Goal: Check status: Check status

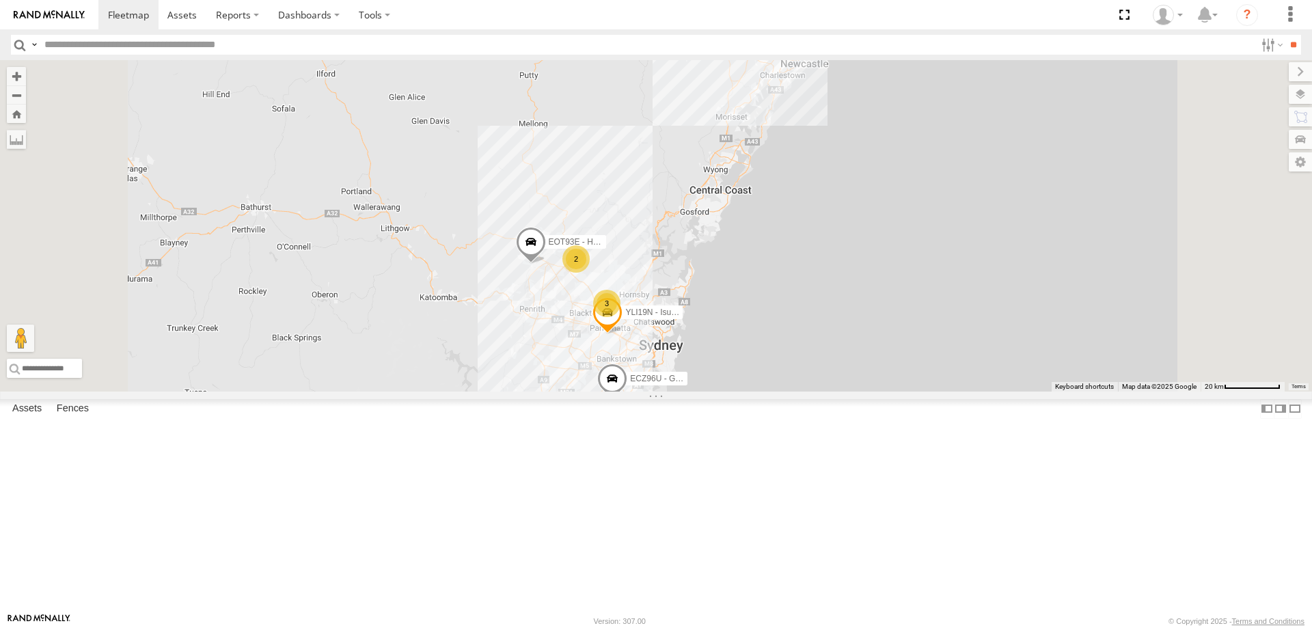
select select "**********"
click at [590, 273] on div "2" at bounding box center [576, 258] width 27 height 27
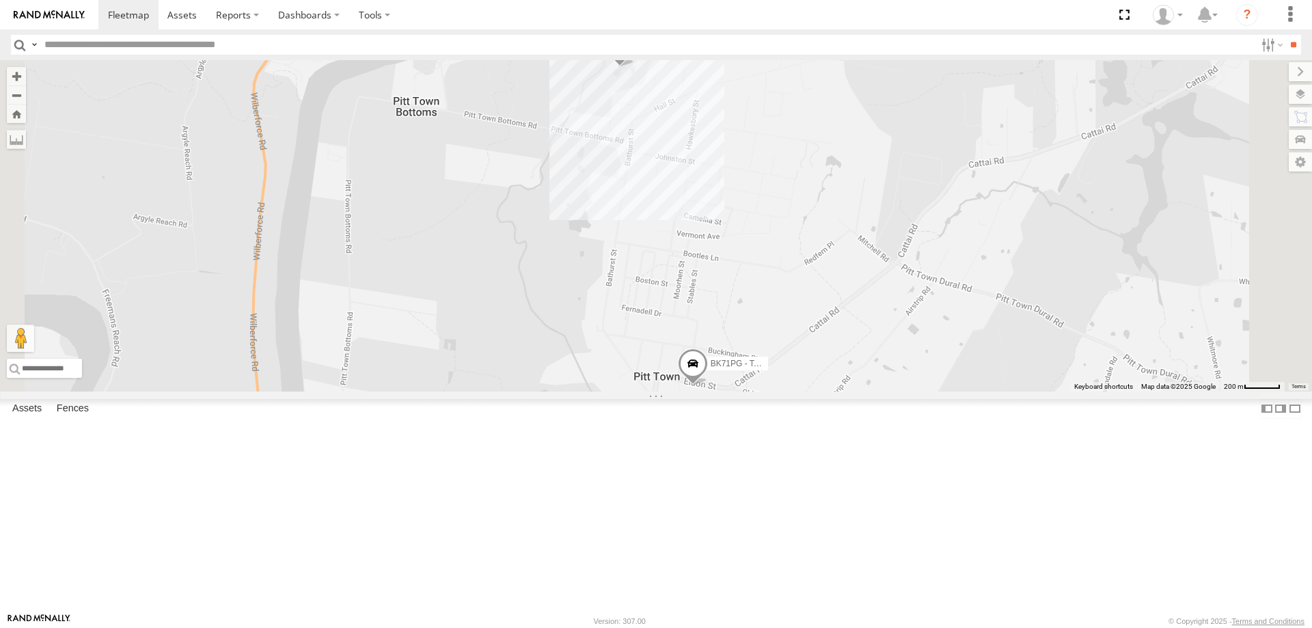
click at [708, 385] on span at bounding box center [693, 367] width 30 height 37
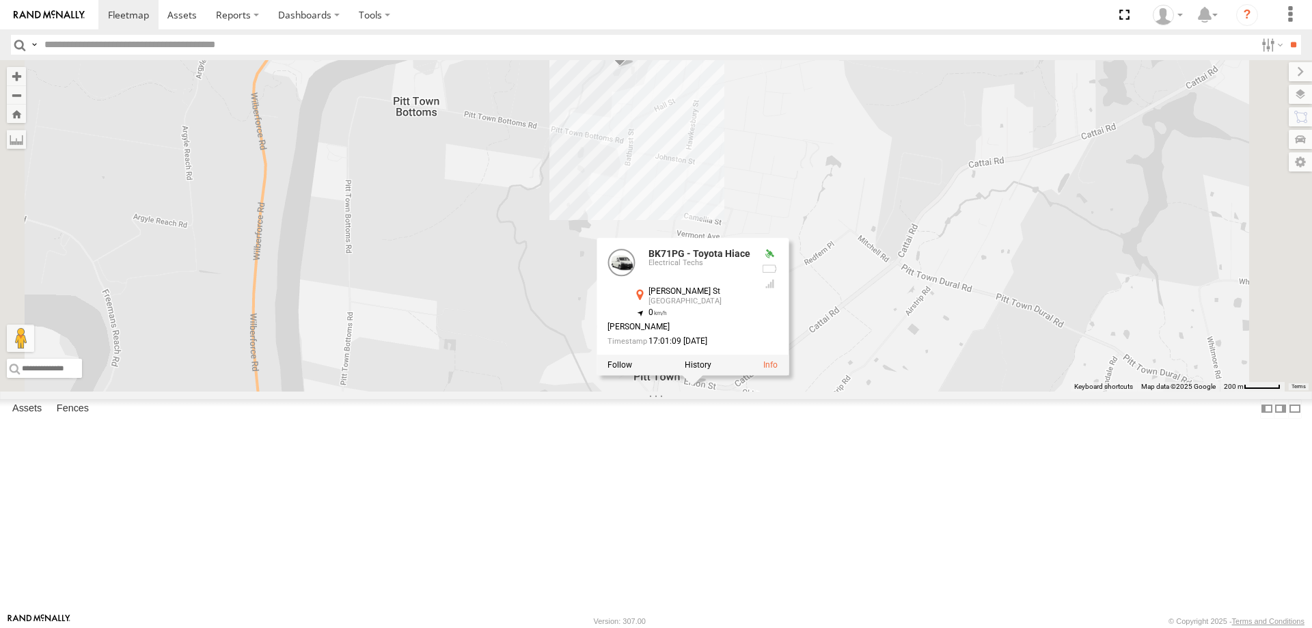
click at [1083, 388] on div "YLI19N - Isuzu DMAX ECZ96U - Great Wall EOT93E - HiAce YLI01U - Isuzu DMAX BK71…" at bounding box center [656, 225] width 1312 height 331
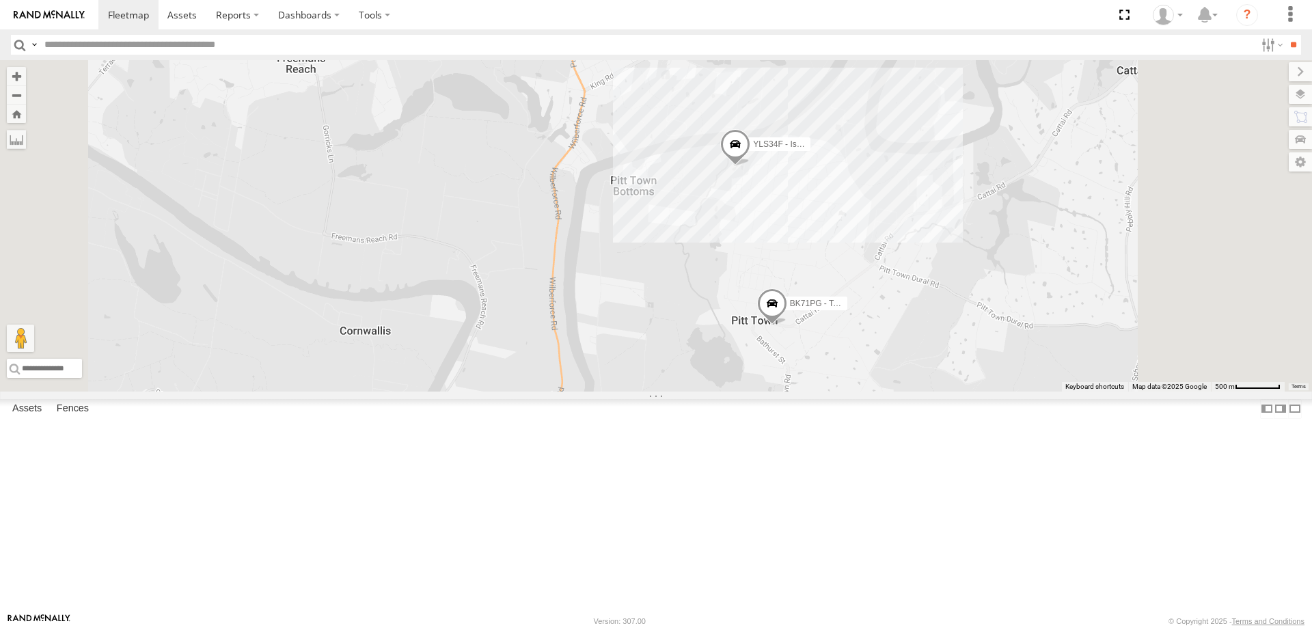
drag, startPoint x: 1064, startPoint y: 440, endPoint x: 1035, endPoint y: 405, distance: 44.7
click at [1035, 392] on div "YLI19N - Isuzu DMAX ECZ96U - Great Wall EOT93E - HiAce YLI01U - Isuzu DMAX BK71…" at bounding box center [656, 225] width 1312 height 331
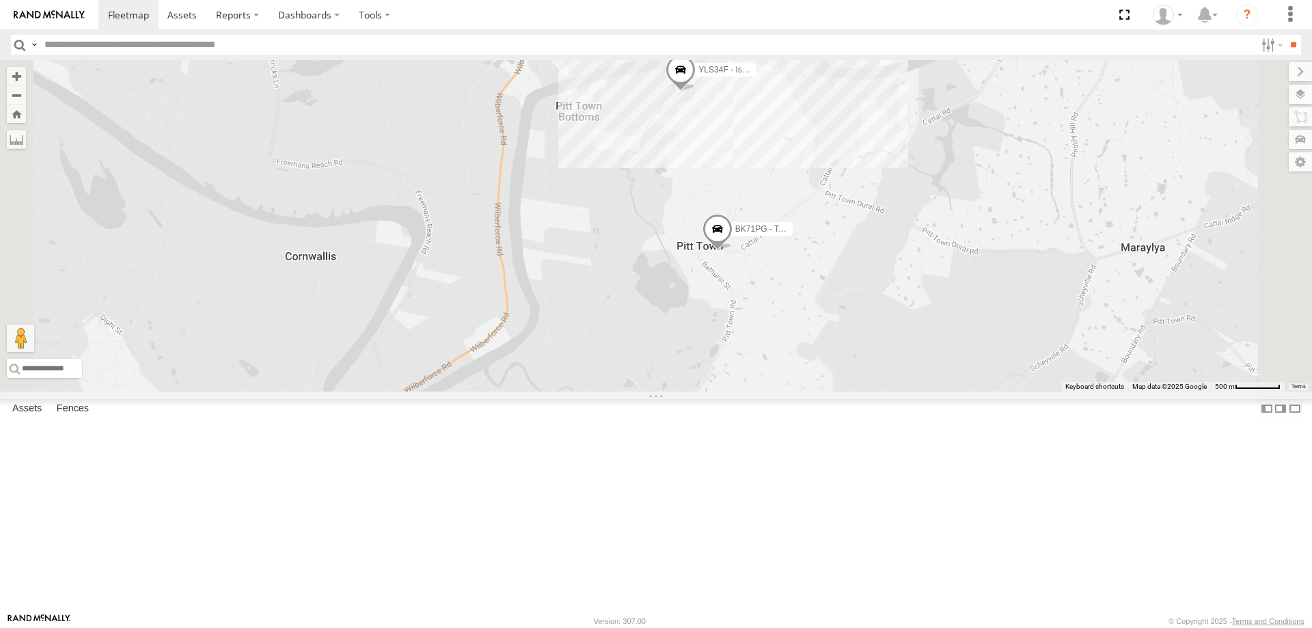
drag, startPoint x: 1055, startPoint y: 506, endPoint x: 997, endPoint y: 427, distance: 97.3
click at [997, 392] on div "YLI19N - Isuzu DMAX ECZ96U - Great Wall EOT93E - HiAce YLI01U - Isuzu DMAX BK71…" at bounding box center [656, 225] width 1312 height 331
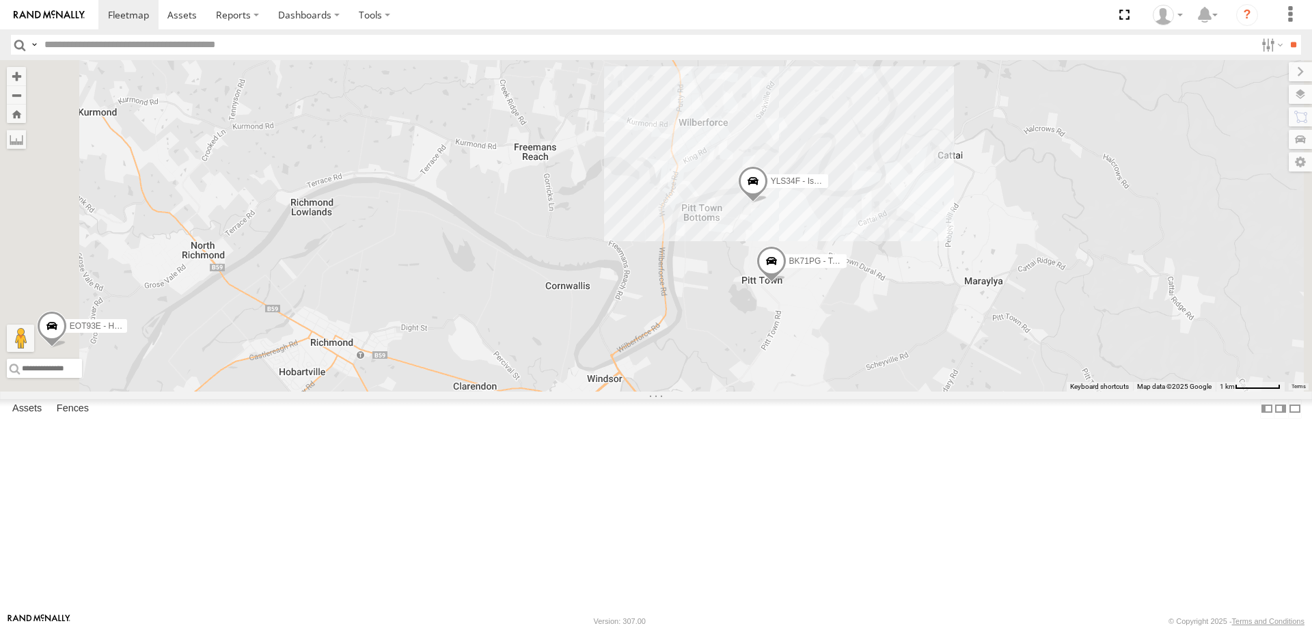
click at [787, 283] on span at bounding box center [772, 264] width 30 height 37
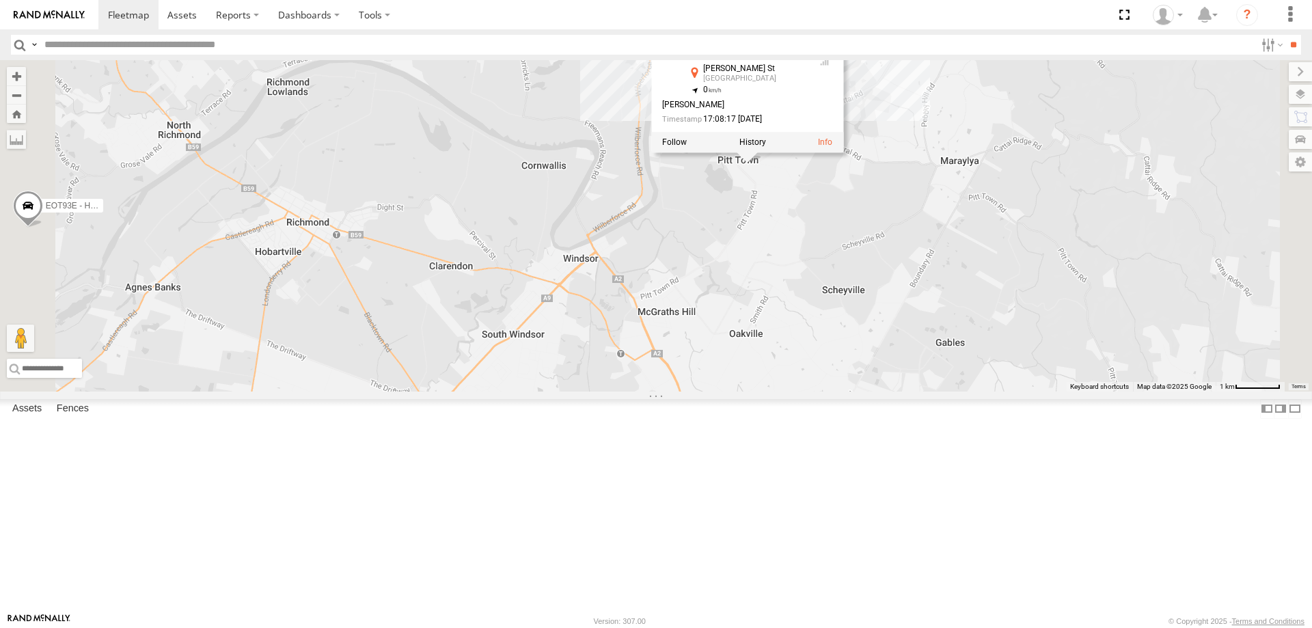
drag, startPoint x: 996, startPoint y: 561, endPoint x: 969, endPoint y: 435, distance: 129.2
click at [969, 392] on div "YLI19N - Isuzu DMAX ECZ96U - Great Wall EOT93E - HiAce YLI01U - Isuzu DMAX BK71…" at bounding box center [656, 225] width 1312 height 331
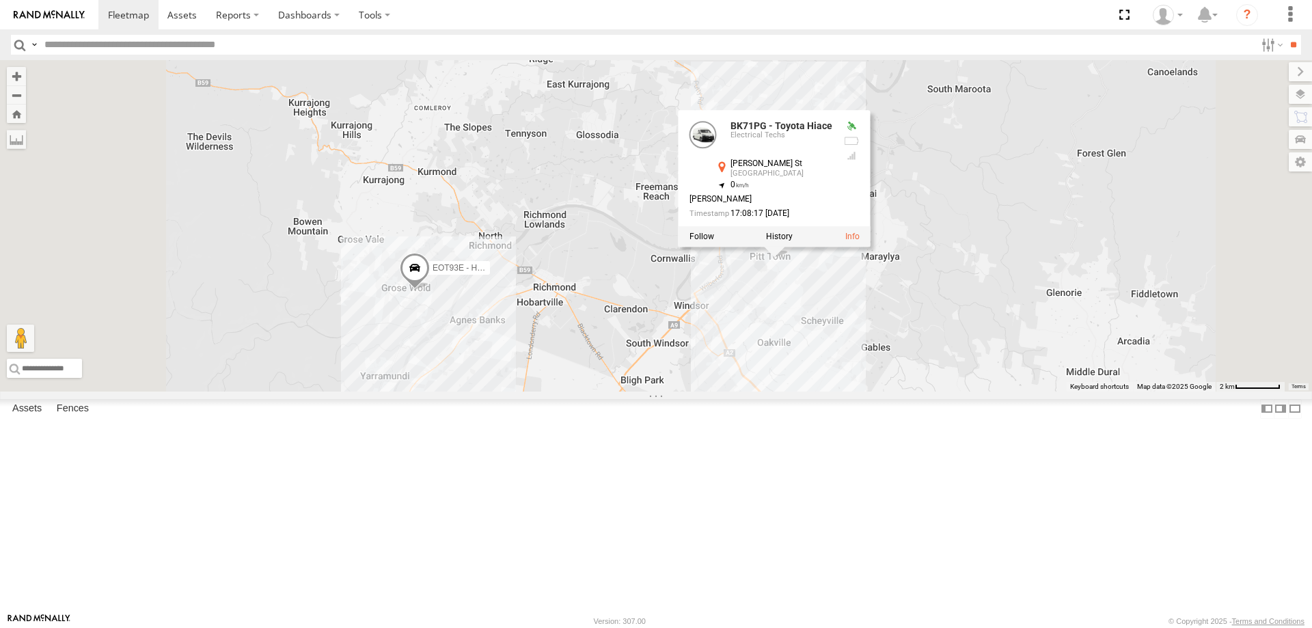
click at [975, 392] on div "YLI19N - Isuzu DMAX ECZ96U - Great Wall EOT93E - HiAce YLI01U - Isuzu DMAX BK71…" at bounding box center [656, 225] width 1312 height 331
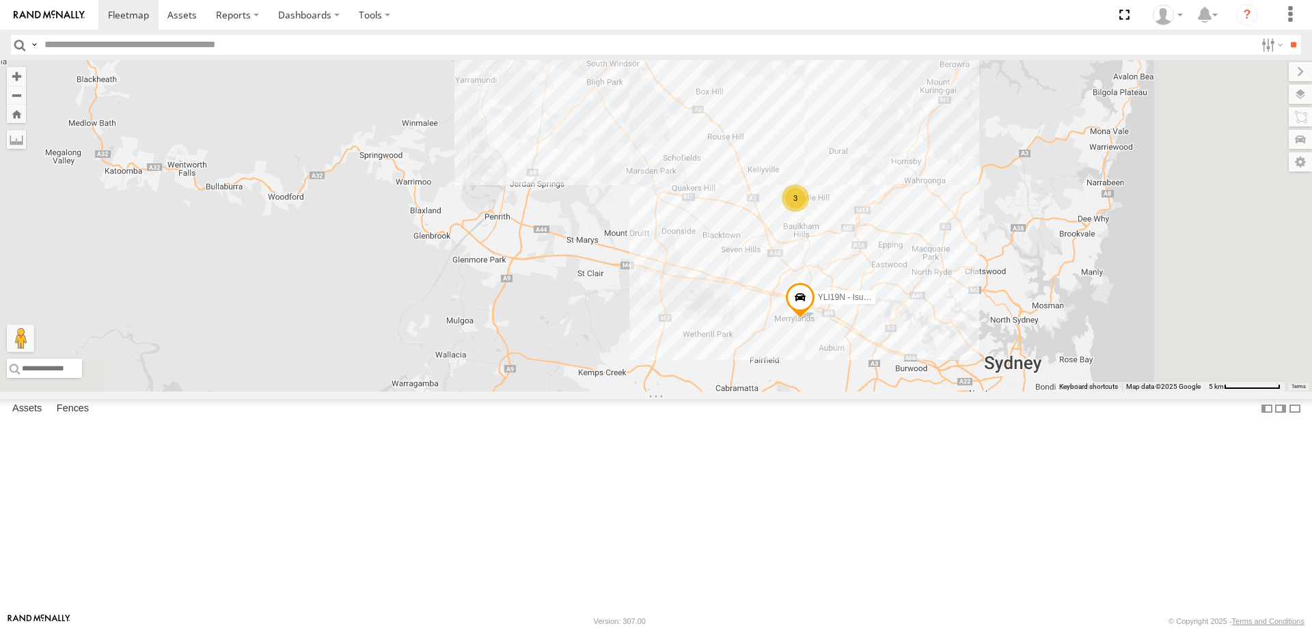
drag, startPoint x: 1007, startPoint y: 529, endPoint x: 880, endPoint y: 221, distance: 332.5
click at [880, 221] on div "YLI19N - Isuzu DMAX ECZ96U - Great Wall EOT93E - HiAce YLI01U - Isuzu DMAX 3 2" at bounding box center [656, 225] width 1312 height 331
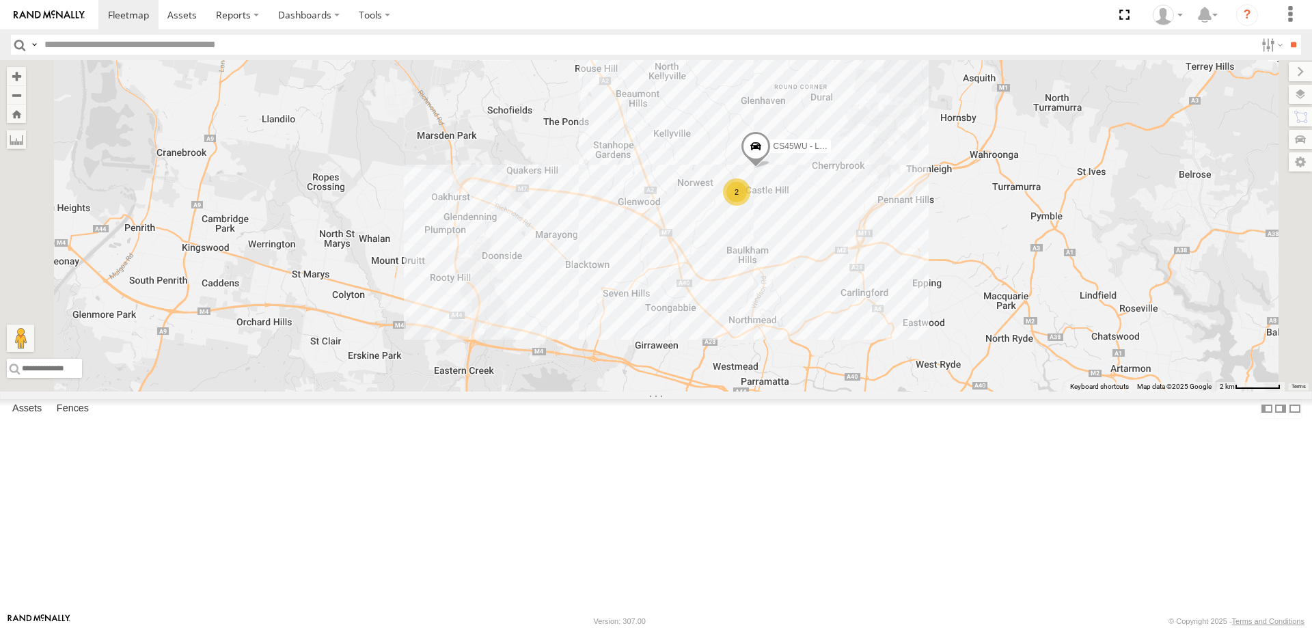
drag, startPoint x: 910, startPoint y: 233, endPoint x: 891, endPoint y: 282, distance: 52.2
click at [891, 282] on div "YLI19N - Isuzu DMAX ECZ96U - Great Wall EOT93E - HiAce YLI01U - Isuzu DMAX 2 CS…" at bounding box center [656, 225] width 1312 height 331
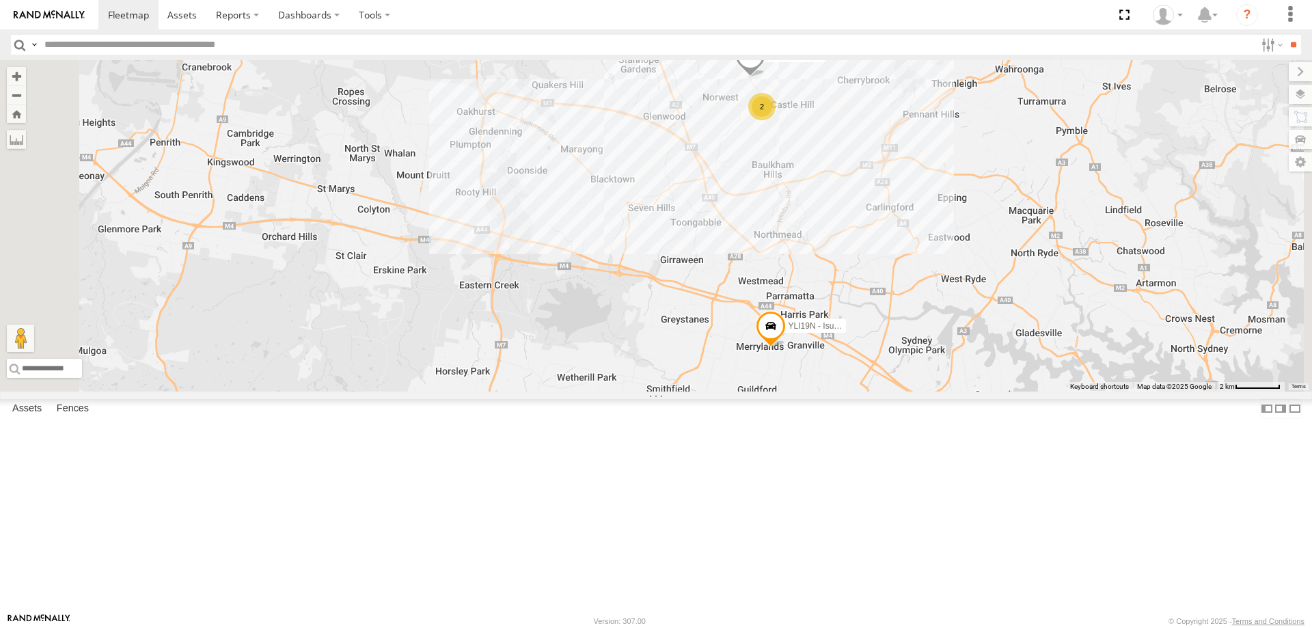
click at [776, 120] on div "2" at bounding box center [761, 106] width 27 height 27
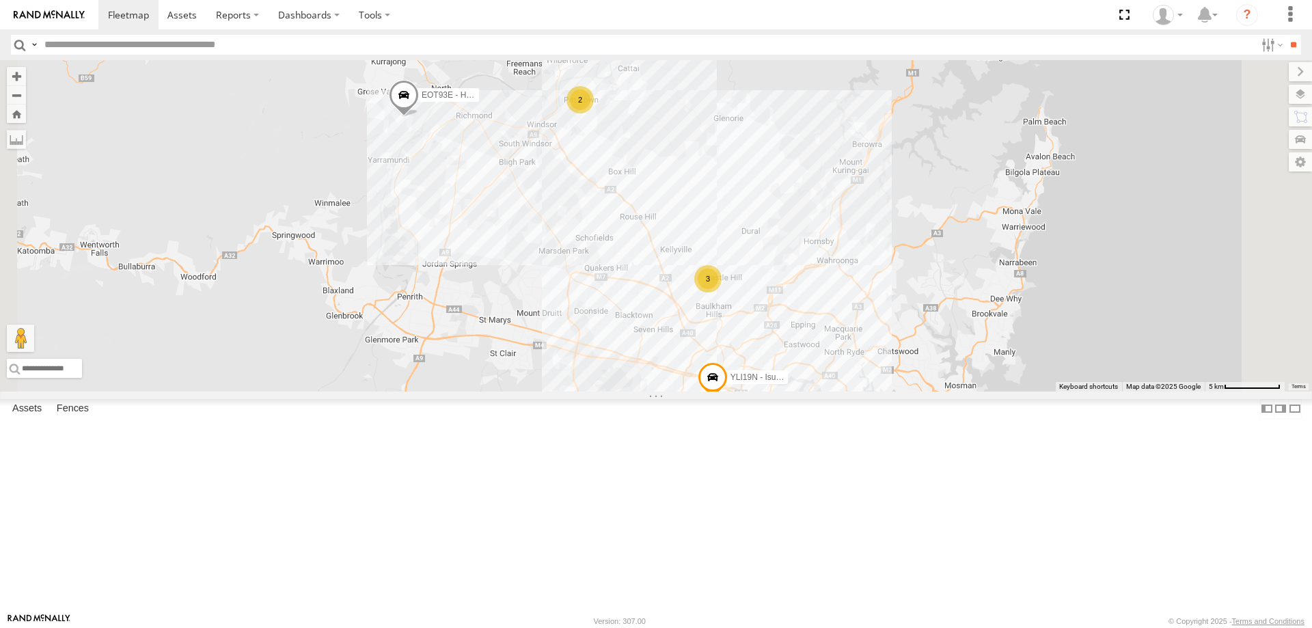
drag, startPoint x: 928, startPoint y: 506, endPoint x: 910, endPoint y: 648, distance: 143.3
click at [910, 627] on html at bounding box center [656, 314] width 1312 height 628
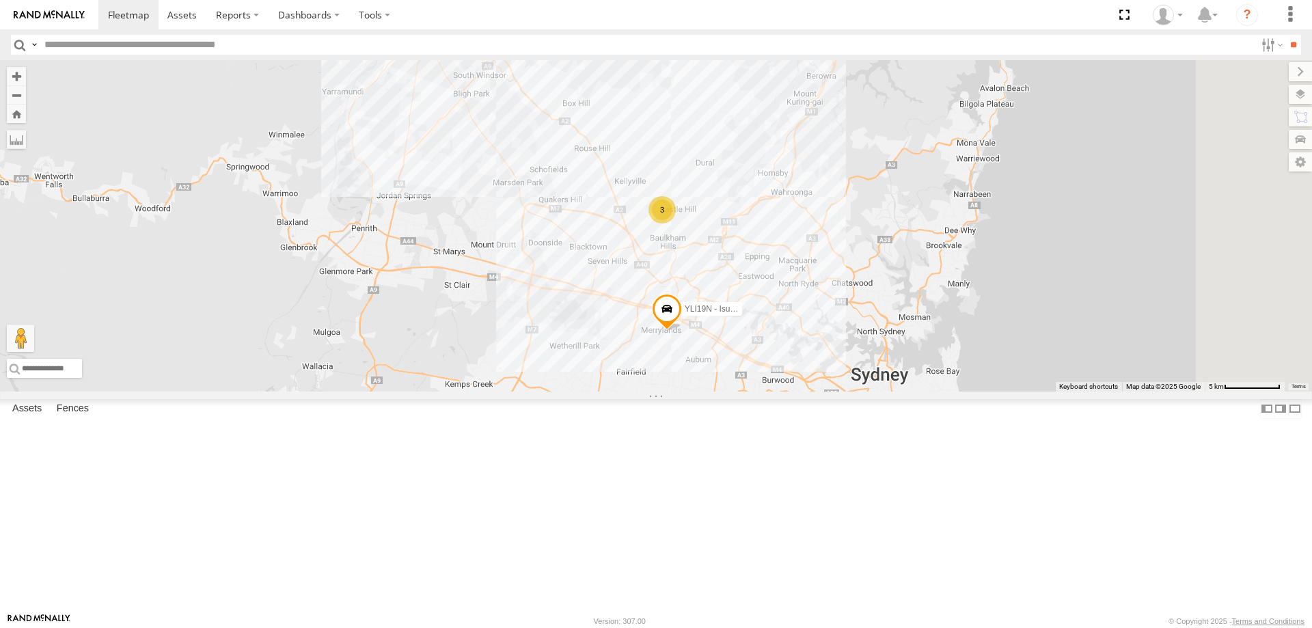
drag, startPoint x: 956, startPoint y: 515, endPoint x: 910, endPoint y: 447, distance: 82.3
click at [910, 392] on div "YLI19N - Isuzu DMAX ECZ96U - Great Wall EOT93E - HiAce YLI01U - Isuzu DMAX 3 2" at bounding box center [656, 225] width 1312 height 331
click at [682, 331] on span at bounding box center [667, 312] width 30 height 37
